Goal: Navigation & Orientation: Understand site structure

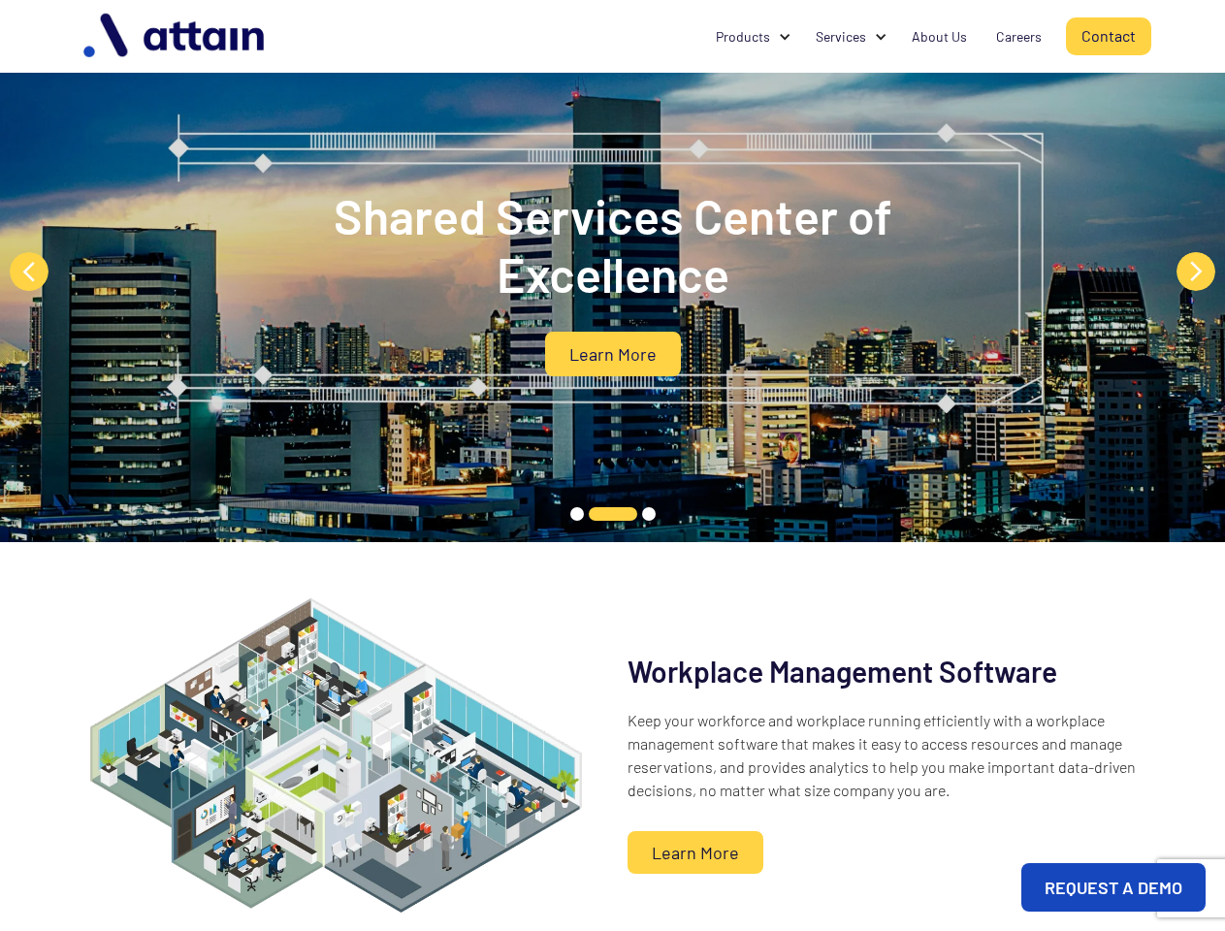
click at [612, 466] on div "Shared Services Center of Excellence Learn More" at bounding box center [612, 271] width 1225 height 542
click at [881, 37] on div at bounding box center [881, 37] width 14 height 14
click at [754, 37] on div "Products" at bounding box center [743, 36] width 54 height 19
click at [852, 37] on div "Services" at bounding box center [841, 36] width 50 height 19
click at [29, 272] on button "Previous" at bounding box center [29, 271] width 39 height 39
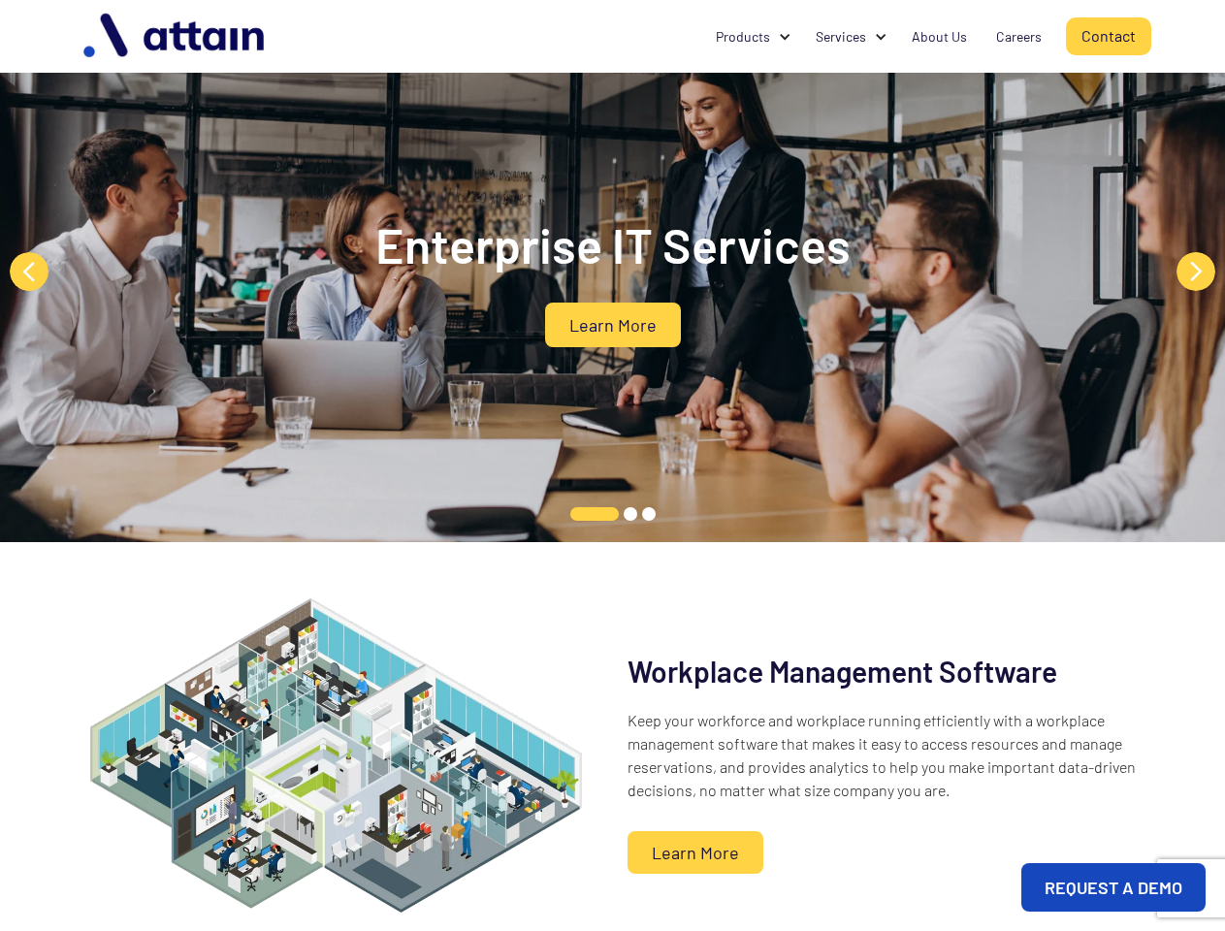
click at [1196, 272] on button "Next" at bounding box center [1196, 271] width 39 height 39
click at [577, 513] on button "1" at bounding box center [594, 514] width 48 height 14
click at [577, 514] on button "1" at bounding box center [594, 514] width 48 height 14
click at [613, 513] on button "1" at bounding box center [594, 514] width 48 height 14
